Goal: Find specific page/section: Find specific page/section

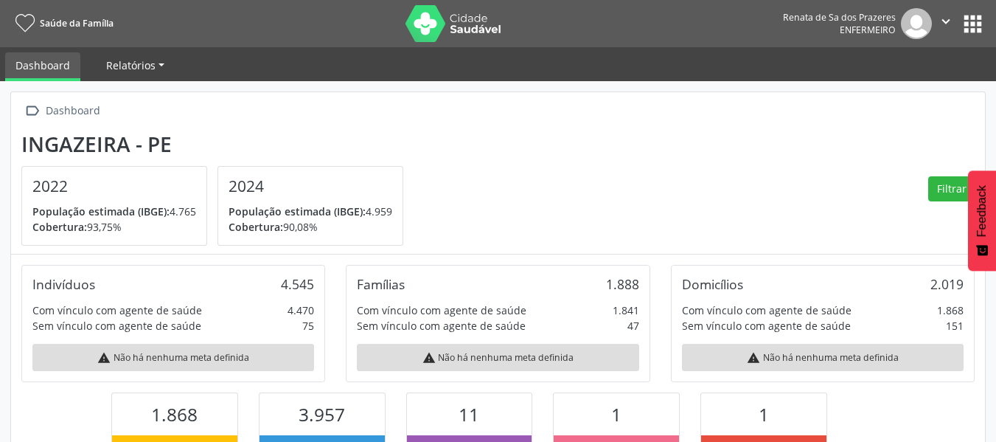
click at [135, 65] on span "Relatórios" at bounding box center [130, 65] width 49 height 14
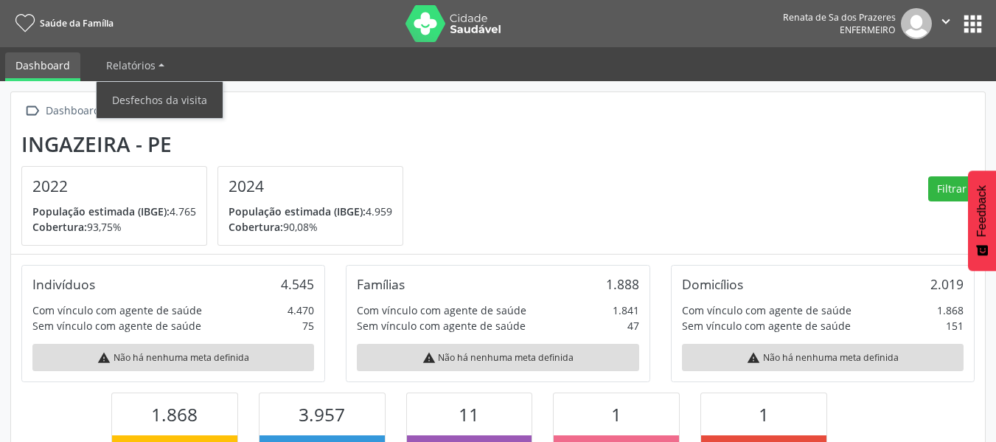
drag, startPoint x: 94, startPoint y: 65, endPoint x: 41, endPoint y: 57, distance: 54.4
click at [91, 65] on ul "Dashboard Relatórios Desfechos da visita" at bounding box center [498, 64] width 996 height 34
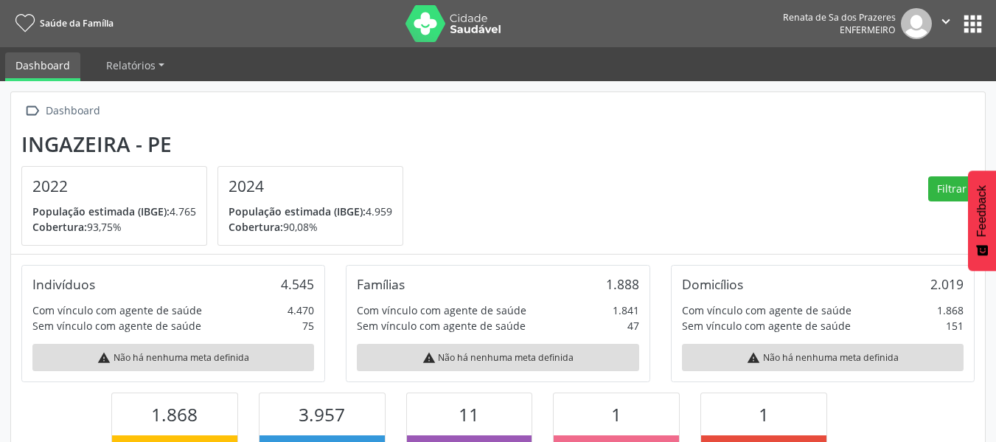
click at [41, 57] on link "Dashboard" at bounding box center [42, 66] width 75 height 29
drag, startPoint x: 990, startPoint y: 27, endPoint x: 960, endPoint y: 22, distance: 30.6
click at [990, 27] on nav "Saúde da Família Renata de Sa dos Prazeres Enfermeiro  Configurações Sair apps" at bounding box center [498, 23] width 996 height 47
click at [956, 24] on button "" at bounding box center [946, 23] width 28 height 31
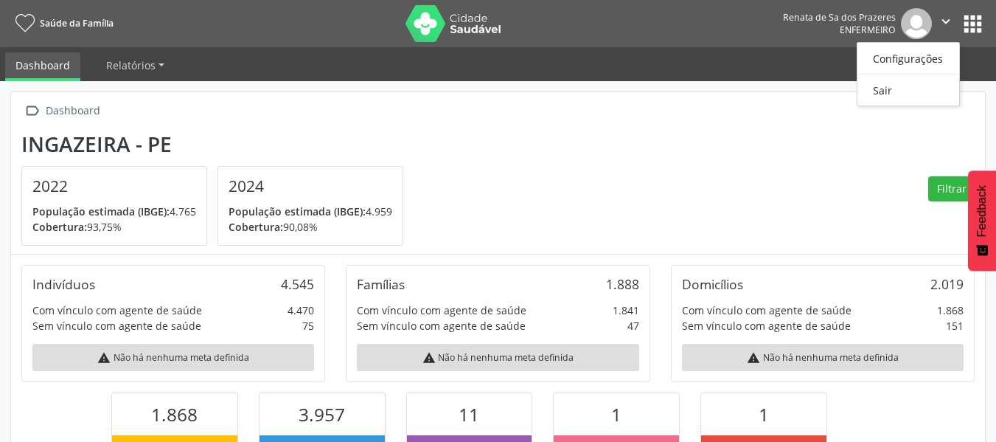
click at [903, 15] on div "Renata de Sa dos Prazeres Enfermeiro" at bounding box center [857, 23] width 149 height 31
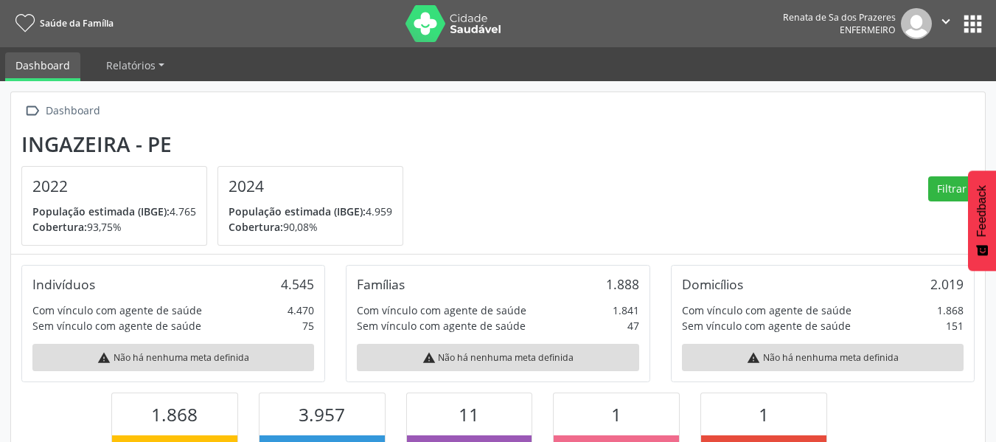
click at [952, 20] on icon "" at bounding box center [946, 21] width 16 height 16
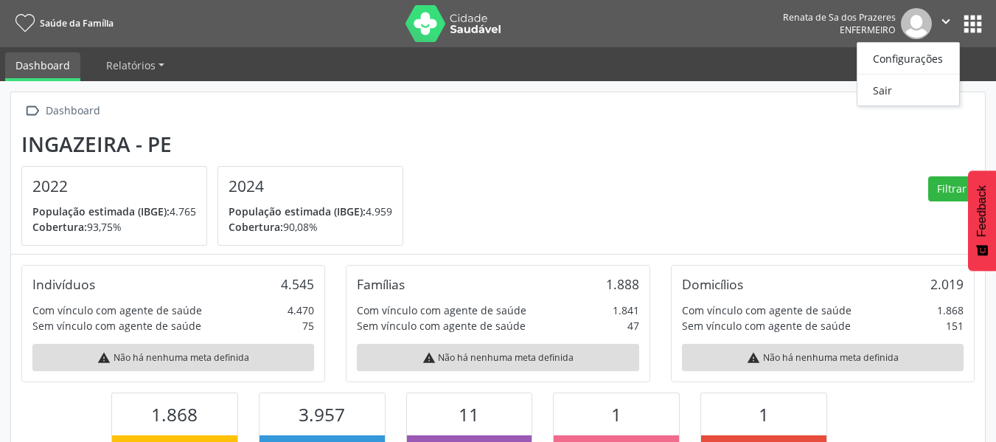
drag, startPoint x: 812, startPoint y: 159, endPoint x: 799, endPoint y: 151, distance: 14.9
click at [809, 156] on section "Ingazeira - PE 2022 População estimada (IBGE): 4.765 Cobertura: 93,75% 2024 Pop…" at bounding box center [497, 189] width 953 height 114
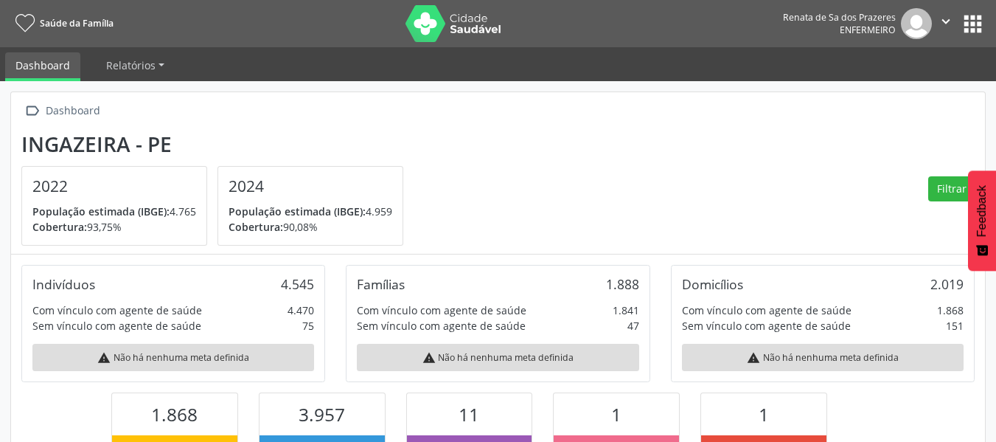
click at [984, 21] on button "apps" at bounding box center [973, 24] width 26 height 26
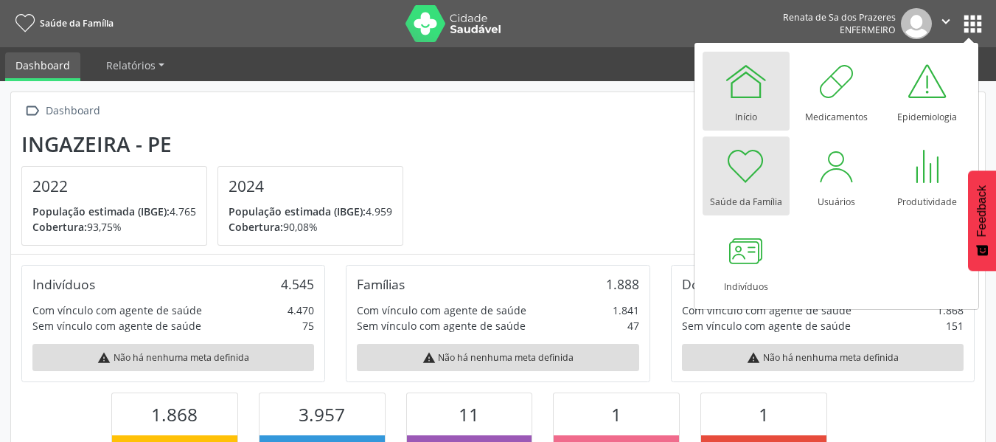
click at [757, 97] on div at bounding box center [746, 81] width 44 height 44
